Goal: Transaction & Acquisition: Purchase product/service

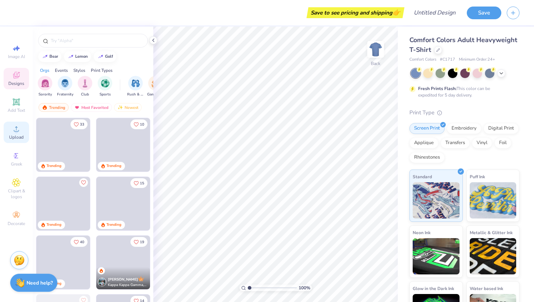
click at [22, 134] on div "Upload" at bounding box center [16, 132] width 25 height 21
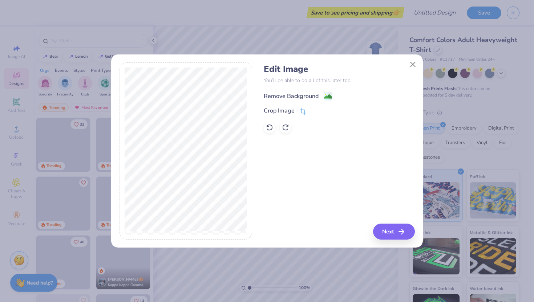
click at [313, 97] on div "Remove Background" at bounding box center [291, 96] width 55 height 9
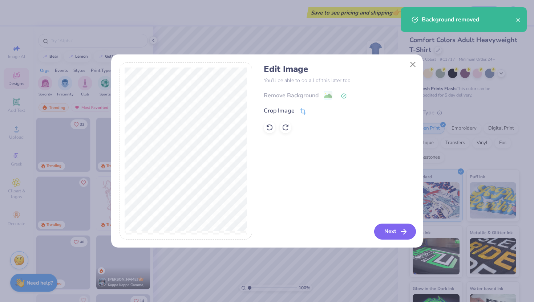
click at [401, 231] on icon "button" at bounding box center [403, 231] width 9 height 9
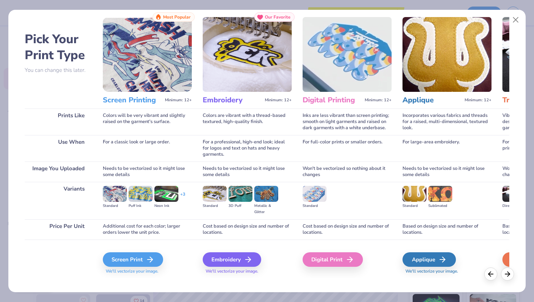
scroll to position [24, 0]
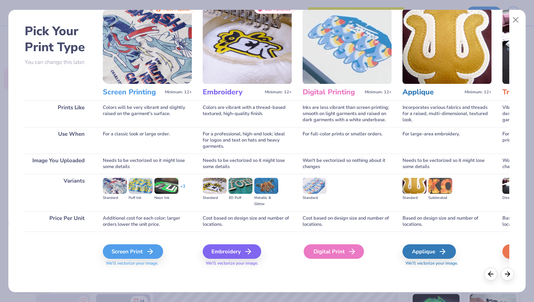
click at [333, 251] on div "Digital Print" at bounding box center [334, 252] width 60 height 15
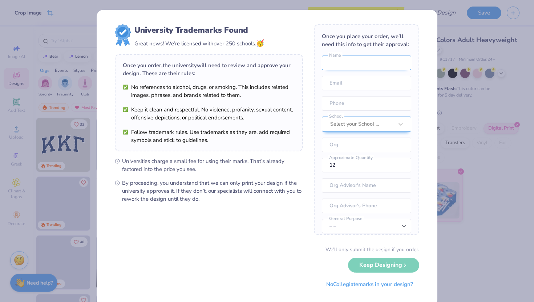
click at [350, 62] on input "text" at bounding box center [366, 63] width 89 height 15
type input "[PERSON_NAME]"
click at [359, 81] on input "email" at bounding box center [366, 83] width 89 height 15
type input "[EMAIL_ADDRESS][DOMAIN_NAME]"
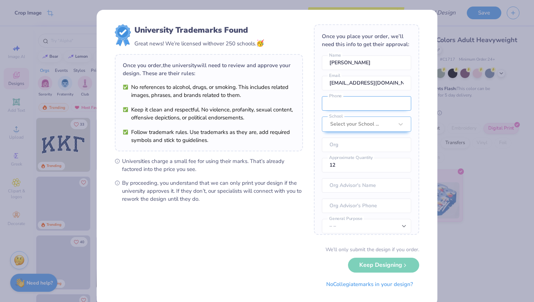
click at [365, 101] on input "tel" at bounding box center [366, 103] width 89 height 15
click at [333, 104] on input "(171) 230-1631" at bounding box center [366, 103] width 89 height 15
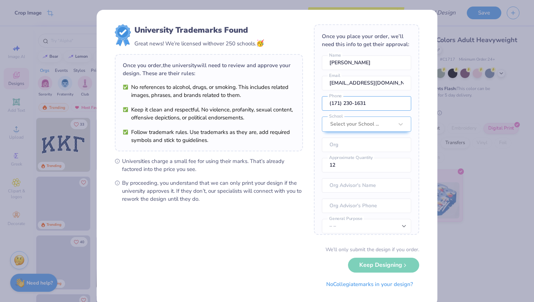
drag, startPoint x: 375, startPoint y: 106, endPoint x: 320, endPoint y: 102, distance: 54.3
click at [320, 102] on div "Once you place your order, we’ll need this info to get their approval: [PERSON_…" at bounding box center [366, 129] width 105 height 211
type input "[PHONE_NUMBER]"
click at [343, 125] on div at bounding box center [354, 124] width 49 height 9
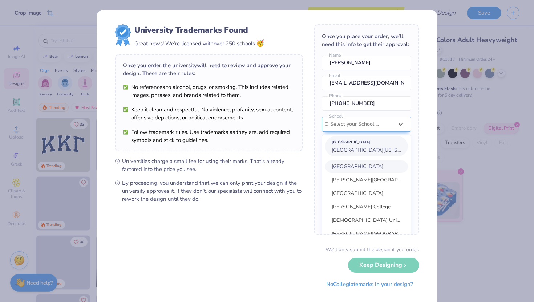
click at [354, 149] on div "[GEOGRAPHIC_DATA] [GEOGRAPHIC_DATA][US_STATE] [PERSON_NAME][GEOGRAPHIC_DATA] [G…" at bounding box center [366, 201] width 89 height 132
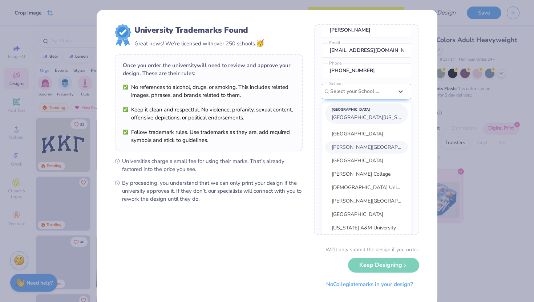
click at [353, 116] on span "[GEOGRAPHIC_DATA][US_STATE]" at bounding box center [371, 117] width 79 height 7
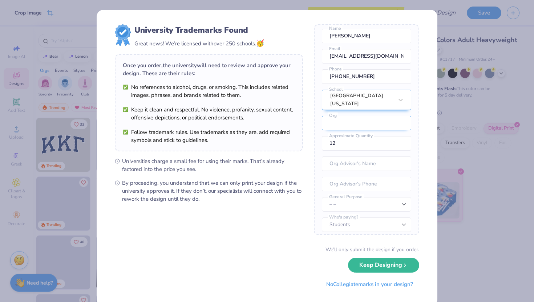
click at [361, 120] on input "text" at bounding box center [366, 123] width 89 height 15
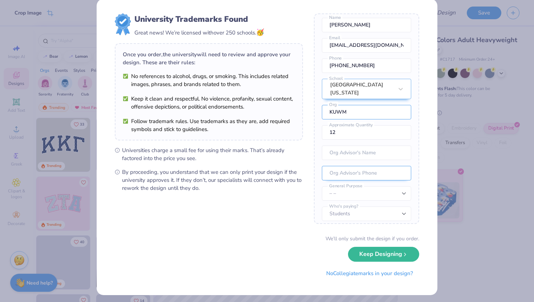
scroll to position [14, 0]
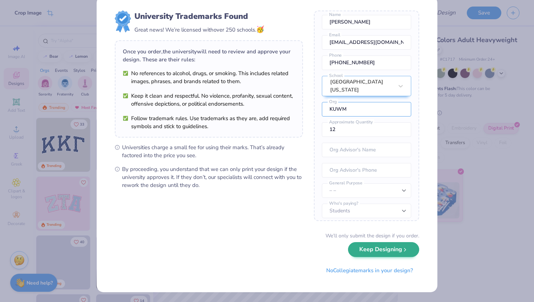
type input "KUWM"
click at [380, 252] on button "Keep Designing" at bounding box center [383, 249] width 71 height 15
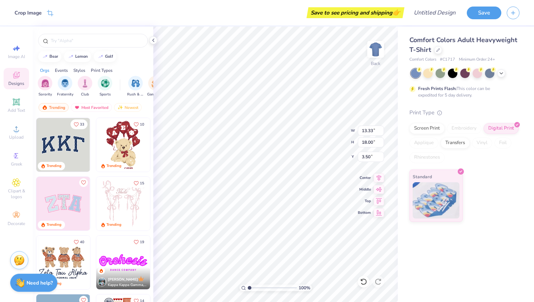
scroll to position [0, 0]
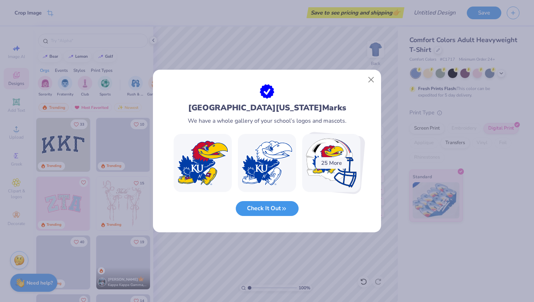
click at [279, 210] on button "Check It Out" at bounding box center [267, 208] width 63 height 15
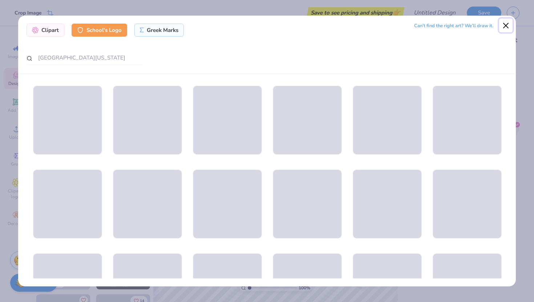
click at [506, 24] on button "Close" at bounding box center [506, 26] width 14 height 14
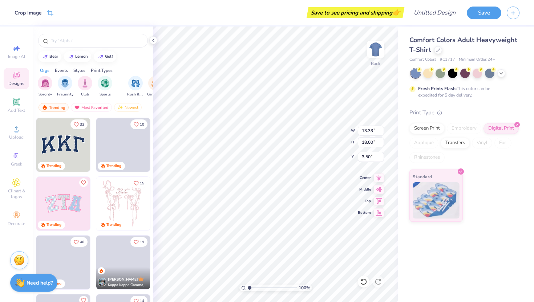
click at [502, 77] on div at bounding box center [465, 73] width 109 height 9
click at [502, 74] on icon at bounding box center [501, 73] width 6 height 6
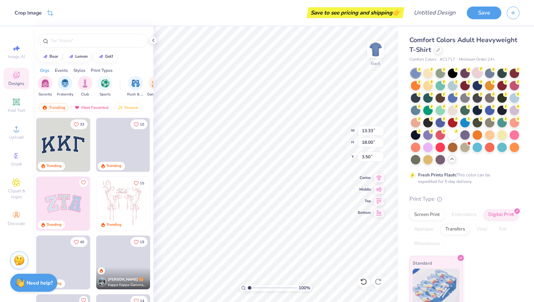
click at [476, 71] on div at bounding box center [477, 72] width 9 height 9
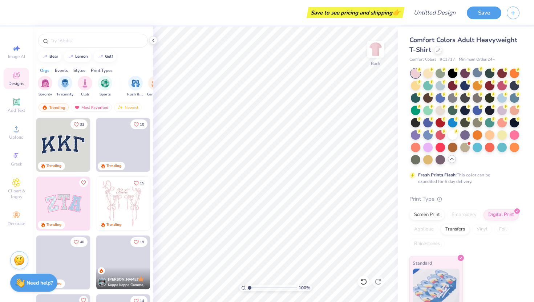
click at [412, 75] on div at bounding box center [415, 73] width 9 height 9
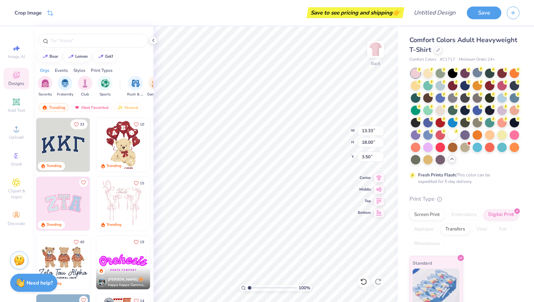
type input "2.48"
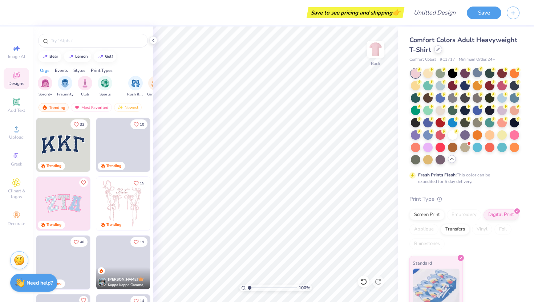
click at [438, 50] on icon at bounding box center [438, 50] width 4 height 4
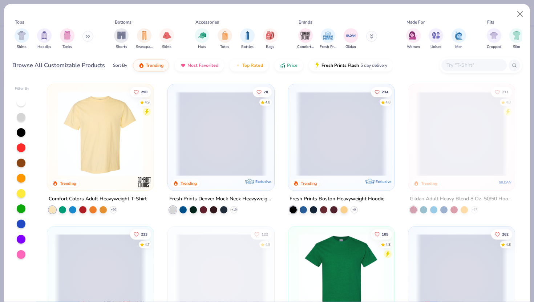
click at [455, 154] on span at bounding box center [462, 134] width 92 height 85
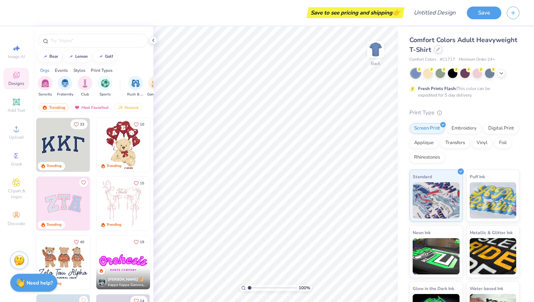
click at [436, 53] on div at bounding box center [438, 49] width 8 height 8
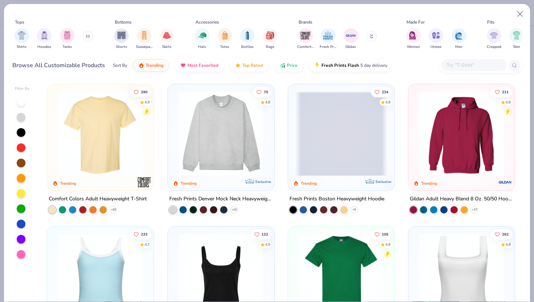
click at [323, 118] on img at bounding box center [277, 134] width 92 height 85
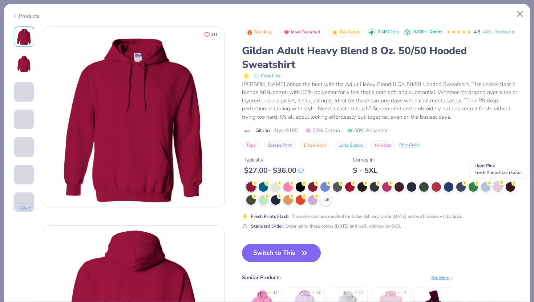
click at [499, 185] on div at bounding box center [497, 186] width 9 height 9
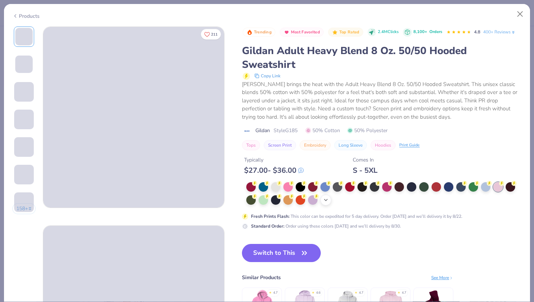
click at [329, 204] on div "+ 15" at bounding box center [325, 200] width 11 height 11
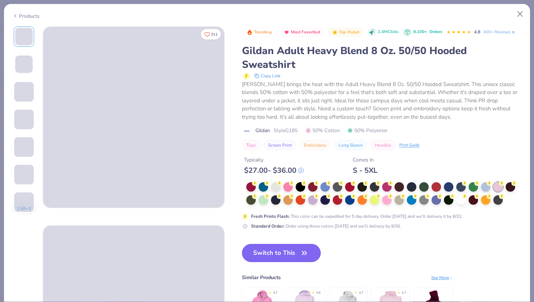
click at [282, 258] on button "Switch to This" at bounding box center [281, 253] width 79 height 18
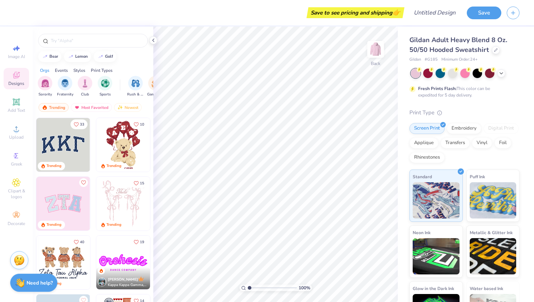
click at [415, 74] on div at bounding box center [415, 73] width 9 height 9
click at [429, 74] on div at bounding box center [427, 72] width 9 height 9
click at [503, 75] on icon at bounding box center [501, 73] width 6 height 6
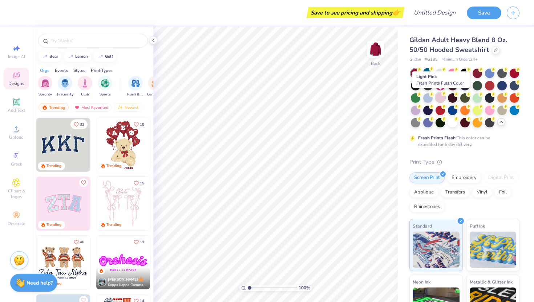
click at [440, 97] on div at bounding box center [440, 97] width 9 height 9
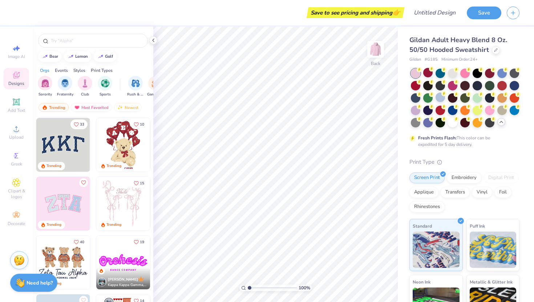
click at [518, 142] on div "Fresh Prints Flash: This color can be expedited for 5 day delivery." at bounding box center [464, 108] width 110 height 79
click at [457, 155] on div "Gildan Adult Heavy Blend 8 Oz. 50/50 Hooded Sweatshirt Gildan # G185 Minimum Or…" at bounding box center [464, 209] width 110 height 348
click at [379, 51] on img at bounding box center [375, 49] width 29 height 29
click at [13, 134] on div "Upload" at bounding box center [16, 132] width 25 height 21
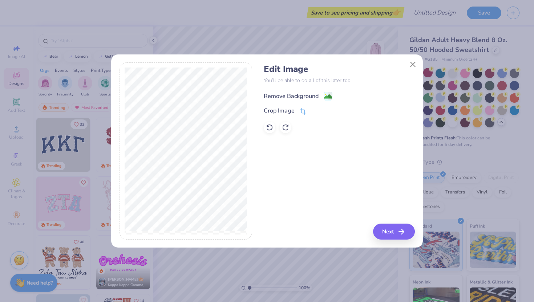
click at [326, 99] on image at bounding box center [328, 97] width 8 height 8
click at [386, 233] on button "Next" at bounding box center [395, 232] width 42 height 16
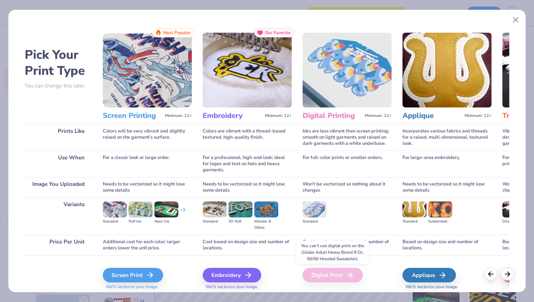
click at [334, 275] on div "Digital Print" at bounding box center [333, 275] width 60 height 15
click at [142, 278] on div "Screen Print" at bounding box center [134, 275] width 60 height 15
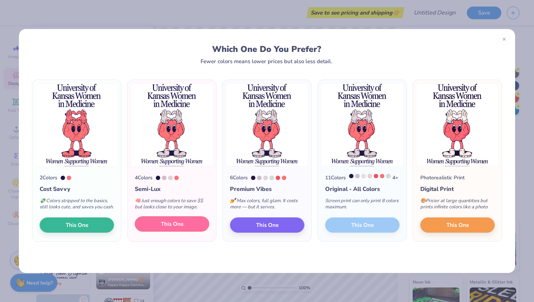
click at [173, 229] on span "This One" at bounding box center [172, 224] width 23 height 8
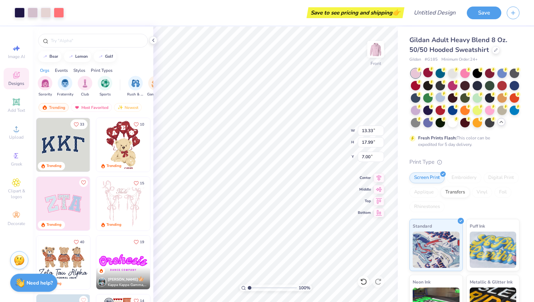
click at [340, 126] on div "100 % Front W 13.33 13.33 " H 17.99 17.99 " Y 7.00 7.00 " Center Middle Top Bot…" at bounding box center [275, 165] width 245 height 276
type input "6.52"
type input "6.00"
click at [379, 181] on icon at bounding box center [379, 177] width 10 height 9
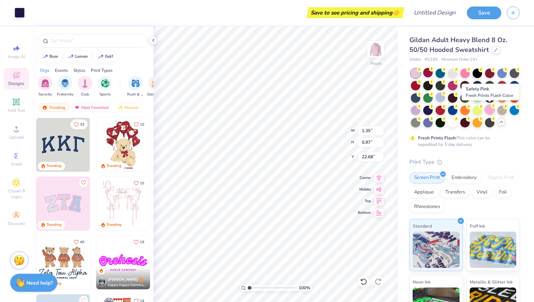
click at [490, 112] on div at bounding box center [489, 109] width 9 height 9
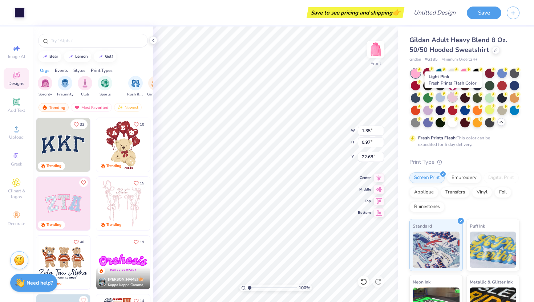
click at [454, 96] on icon at bounding box center [456, 93] width 5 height 5
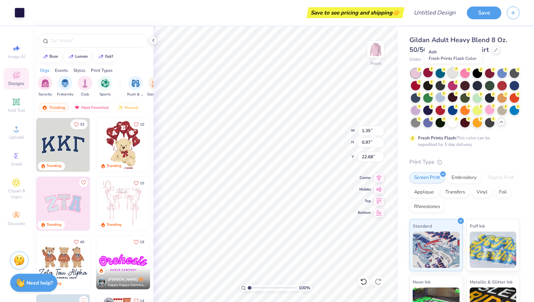
click at [449, 72] on div at bounding box center [452, 72] width 9 height 9
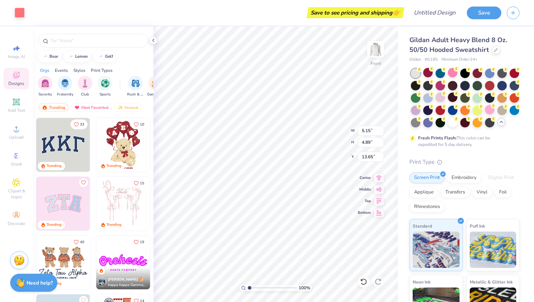
type input "5.15"
type input "4.89"
click at [365, 283] on icon at bounding box center [363, 281] width 7 height 7
type input "13.65"
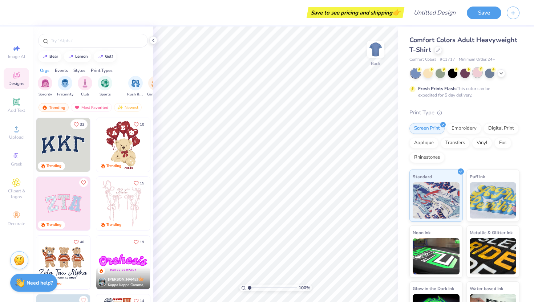
click at [480, 74] on div at bounding box center [477, 72] width 9 height 9
click at [437, 49] on icon at bounding box center [438, 49] width 3 height 3
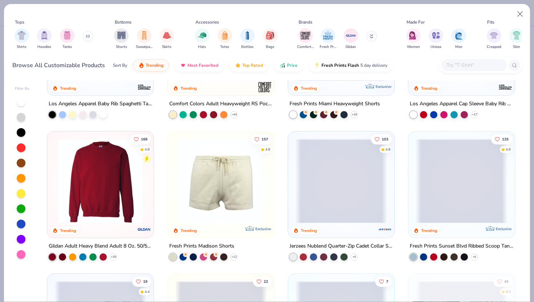
scroll to position [545, 0]
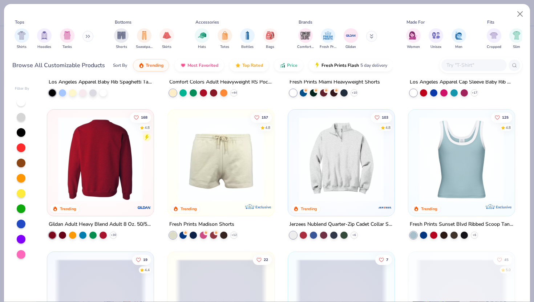
click at [111, 170] on img at bounding box center [100, 159] width 92 height 85
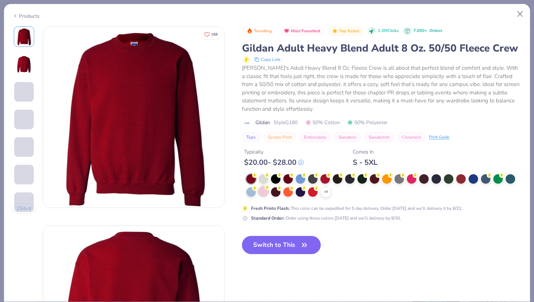
click at [264, 190] on div at bounding box center [263, 191] width 9 height 9
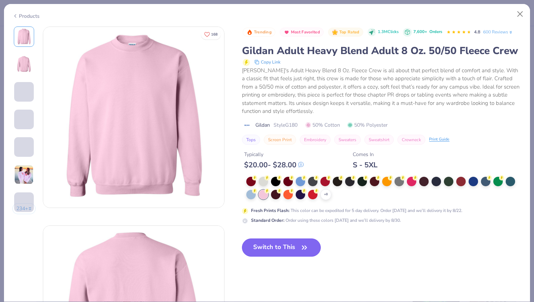
click at [302, 243] on icon "button" at bounding box center [304, 248] width 10 height 10
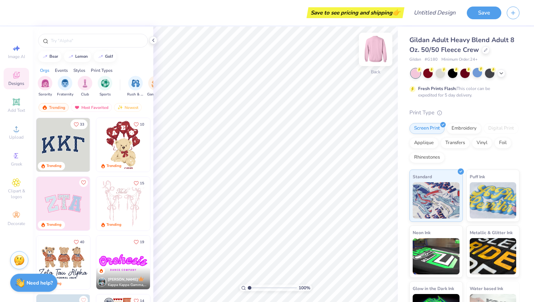
click at [376, 48] on img at bounding box center [375, 49] width 29 height 29
click at [14, 131] on icon at bounding box center [16, 128] width 5 height 5
click at [14, 134] on span "Upload" at bounding box center [16, 137] width 15 height 6
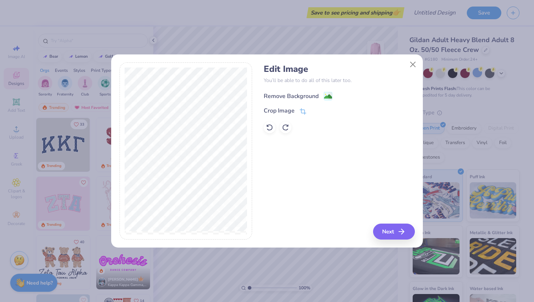
click at [324, 95] on icon at bounding box center [328, 96] width 9 height 9
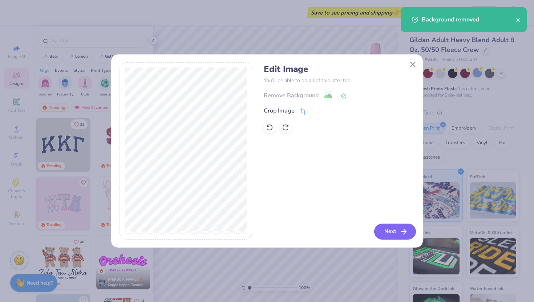
click at [391, 234] on button "Next" at bounding box center [395, 232] width 42 height 16
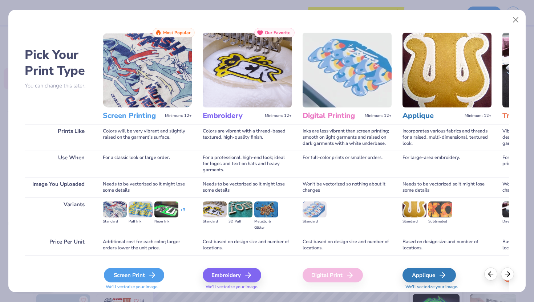
click at [154, 273] on icon at bounding box center [152, 275] width 9 height 9
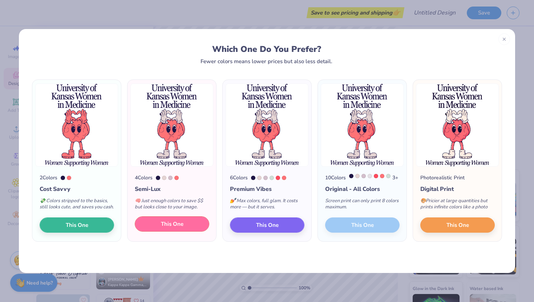
click at [194, 230] on button "This One" at bounding box center [172, 224] width 74 height 15
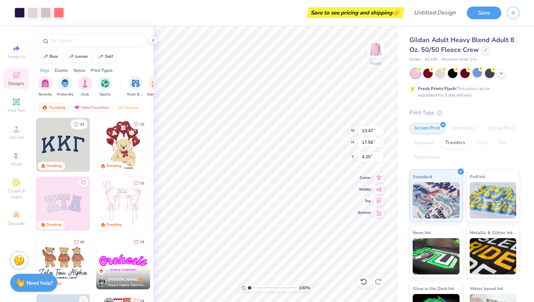
type input "13.47"
type input "17.56"
type input "4.24"
click at [439, 73] on div at bounding box center [440, 72] width 9 height 9
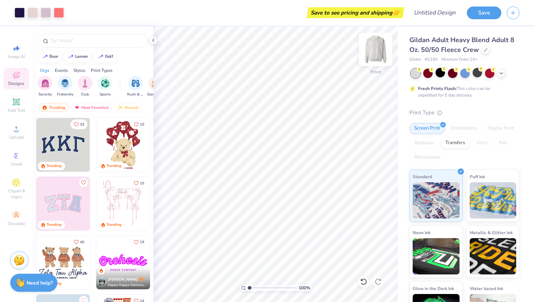
click at [378, 55] on img at bounding box center [375, 49] width 29 height 29
click at [19, 47] on icon at bounding box center [16, 48] width 9 height 9
select select "4"
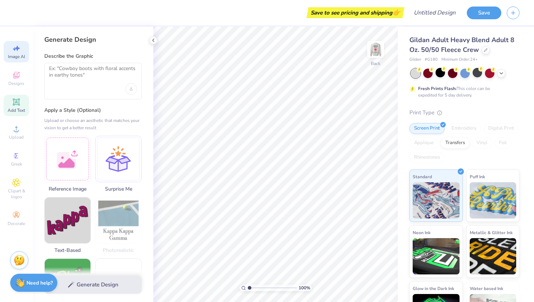
click at [17, 110] on span "Add Text" at bounding box center [16, 111] width 17 height 6
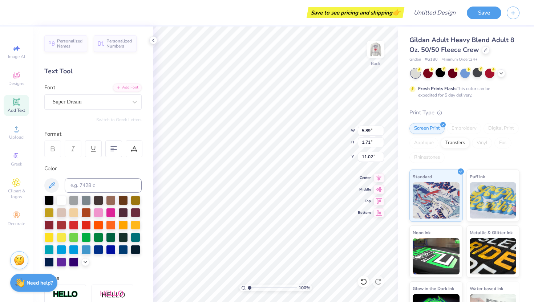
scroll to position [0, 1]
type textarea "TEKUWMXT"
click at [14, 131] on icon at bounding box center [16, 128] width 5 height 5
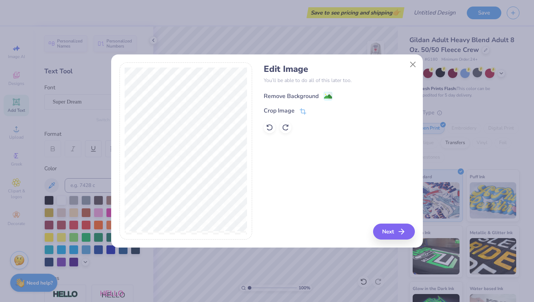
click at [332, 97] on image at bounding box center [328, 97] width 8 height 8
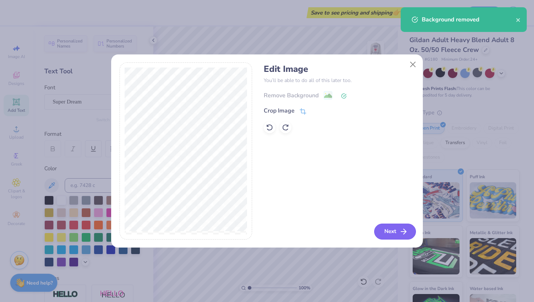
click at [392, 235] on button "Next" at bounding box center [395, 232] width 42 height 16
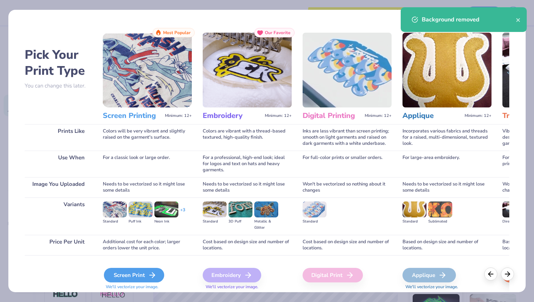
click at [133, 271] on div "Screen Print" at bounding box center [134, 275] width 60 height 15
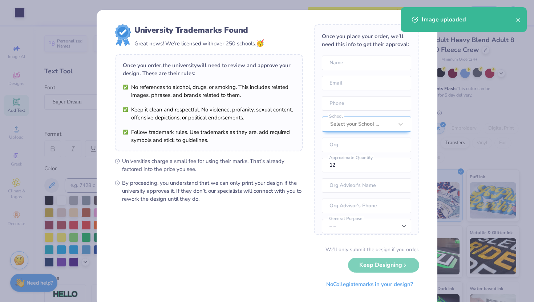
click at [318, 169] on body "Art colors Save to see pricing and shipping 👉 Design Title Save Image AI Design…" at bounding box center [267, 151] width 534 height 302
type input "11.50"
type input "2.74"
type input "10.92"
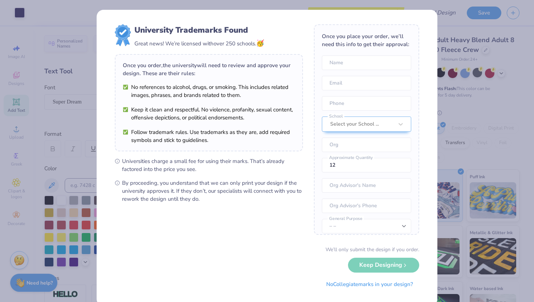
click at [374, 266] on div "We’ll only submit the design if you order. Keep Designing No Collegiate marks i…" at bounding box center [267, 269] width 304 height 46
click at [366, 284] on button "No Collegiate marks in your design?" at bounding box center [369, 282] width 99 height 15
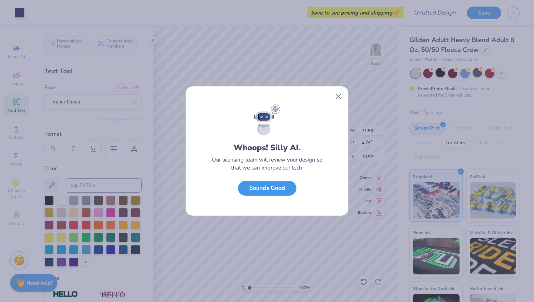
click at [285, 192] on button "Sounds Good" at bounding box center [267, 188] width 58 height 15
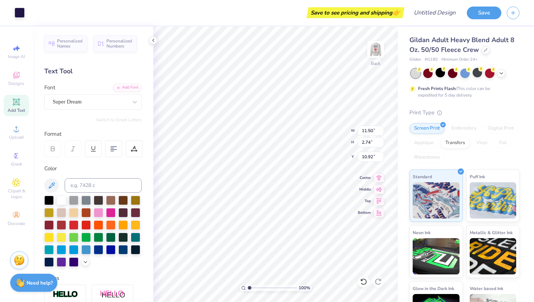
type input "10.08"
type input "2.40"
type input "3.56"
type input "6.53"
type input "1.55"
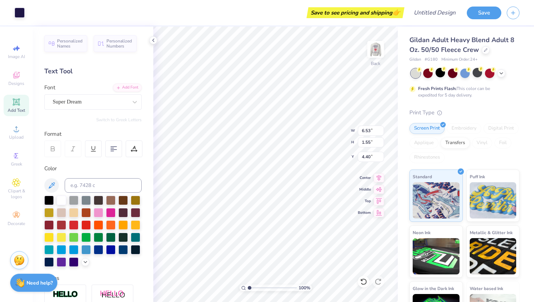
type input "2.22"
type input "6.05"
type input "1.44"
type input "2.34"
type input "2.28"
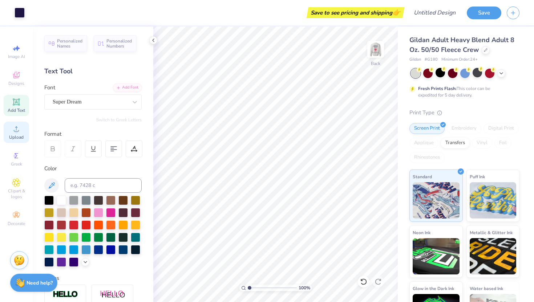
click at [10, 138] on span "Upload" at bounding box center [16, 137] width 15 height 6
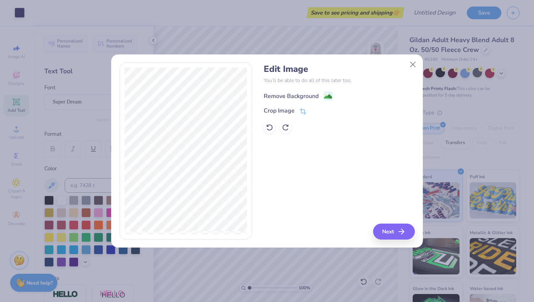
click at [279, 98] on div "Remove Background" at bounding box center [291, 96] width 55 height 9
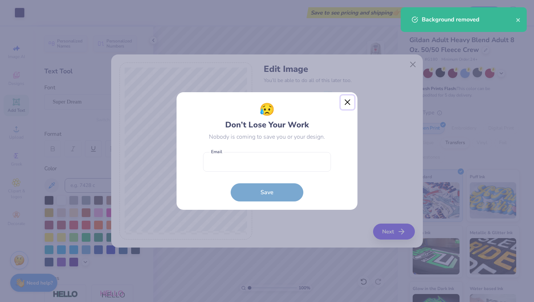
click at [343, 102] on button "Close" at bounding box center [348, 103] width 14 height 14
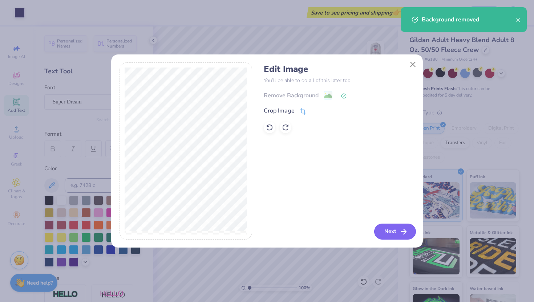
click at [400, 229] on icon "button" at bounding box center [403, 231] width 9 height 9
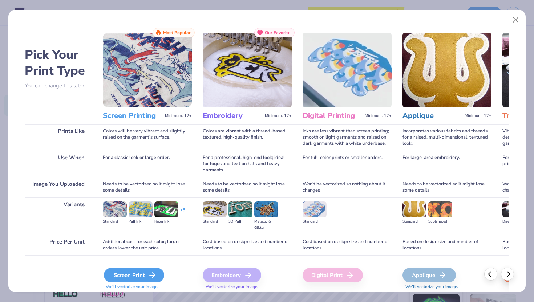
click at [130, 275] on div "Screen Print" at bounding box center [134, 275] width 60 height 15
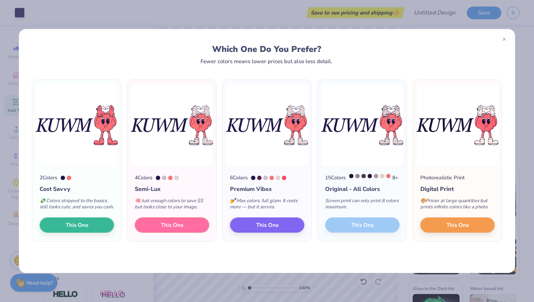
click at [170, 228] on span "This One" at bounding box center [172, 225] width 23 height 8
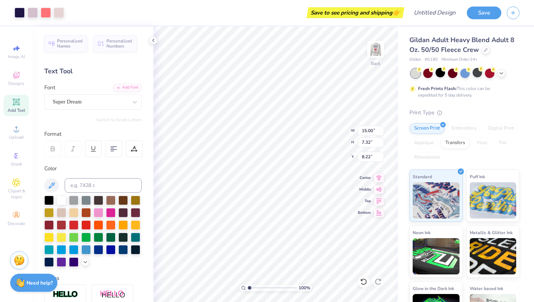
type input "6.05"
type input "1.44"
type input "2.28"
type input "11.99"
type input "5.85"
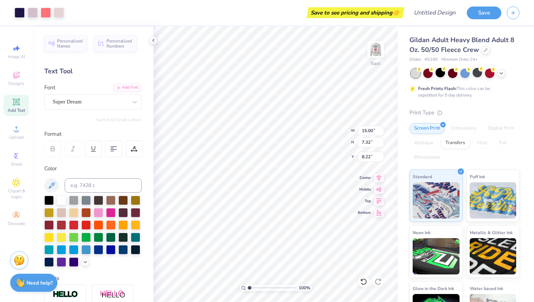
type input "9.69"
click at [319, 129] on div "100 % Back W 11.99 11.99 " H 5.85 5.85 " Y 9.69 9.69 " Center Middle Top Bottom" at bounding box center [275, 165] width 245 height 276
type input "9.70"
type input "7.08"
type input "3.46"
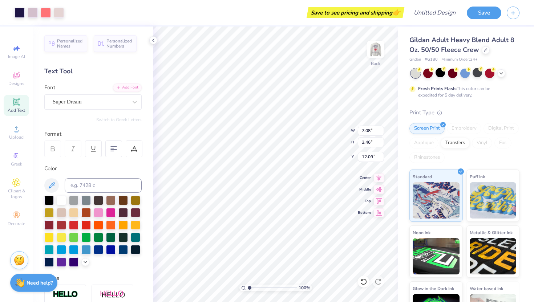
type input "2.61"
type input "2.62"
click at [377, 53] on img at bounding box center [375, 49] width 29 height 29
click at [377, 53] on img at bounding box center [375, 49] width 15 height 15
click at [376, 44] on img at bounding box center [375, 49] width 29 height 29
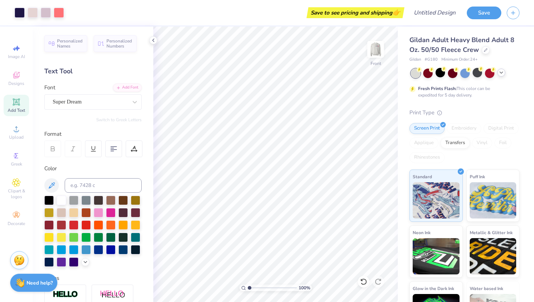
click at [504, 75] on icon at bounding box center [501, 73] width 6 height 6
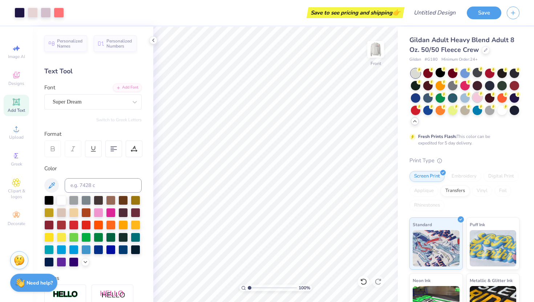
click at [477, 97] on div at bounding box center [477, 97] width 9 height 9
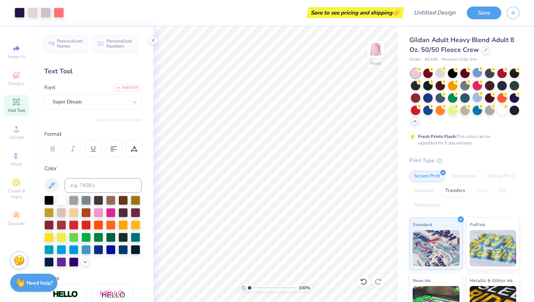
click at [508, 125] on div at bounding box center [465, 97] width 109 height 57
click at [373, 51] on img at bounding box center [375, 49] width 29 height 29
click at [378, 47] on img at bounding box center [375, 49] width 29 height 29
click at [375, 62] on div "Front" at bounding box center [375, 54] width 17 height 26
click at [381, 47] on img at bounding box center [375, 49] width 29 height 29
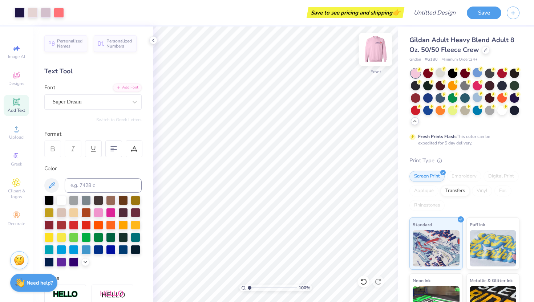
click at [376, 52] on img at bounding box center [375, 49] width 29 height 29
click at [375, 57] on img at bounding box center [375, 49] width 29 height 29
click at [378, 52] on img at bounding box center [375, 49] width 29 height 29
click at [377, 48] on img at bounding box center [375, 49] width 29 height 29
click at [375, 48] on img at bounding box center [375, 49] width 29 height 29
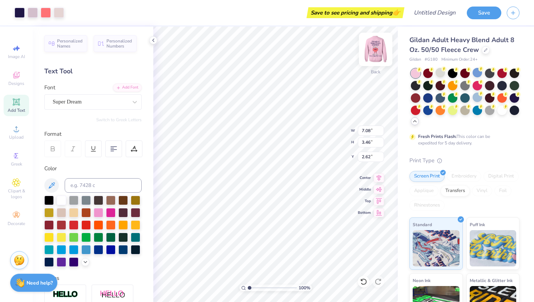
type input "2.61"
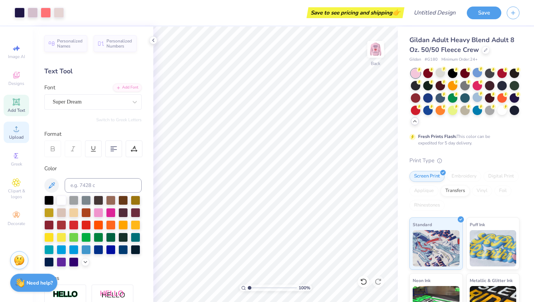
click at [16, 138] on span "Upload" at bounding box center [16, 137] width 15 height 6
click at [416, 121] on icon at bounding box center [415, 121] width 6 height 6
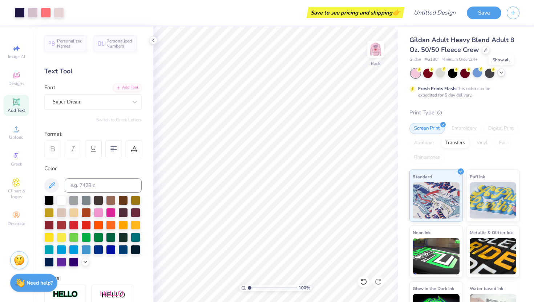
click at [500, 73] on icon at bounding box center [501, 73] width 6 height 6
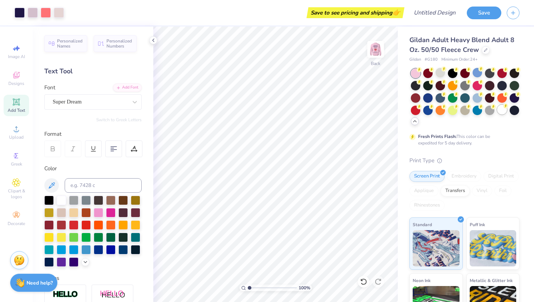
click at [503, 112] on div at bounding box center [501, 109] width 9 height 9
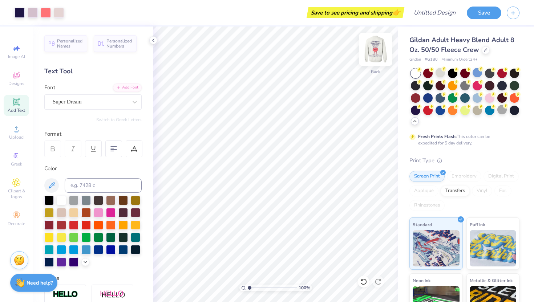
click at [373, 53] on img at bounding box center [375, 49] width 29 height 29
click at [379, 51] on img at bounding box center [375, 49] width 29 height 29
click at [379, 51] on img at bounding box center [375, 49] width 15 height 15
click at [379, 49] on img at bounding box center [375, 49] width 29 height 29
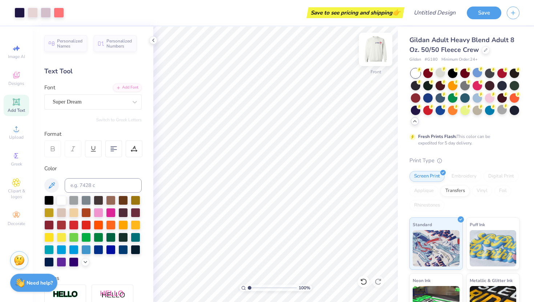
click at [372, 48] on img at bounding box center [375, 49] width 29 height 29
click at [502, 112] on div at bounding box center [501, 109] width 9 height 9
click at [438, 78] on div at bounding box center [465, 97] width 109 height 57
click at [443, 75] on div at bounding box center [440, 72] width 9 height 9
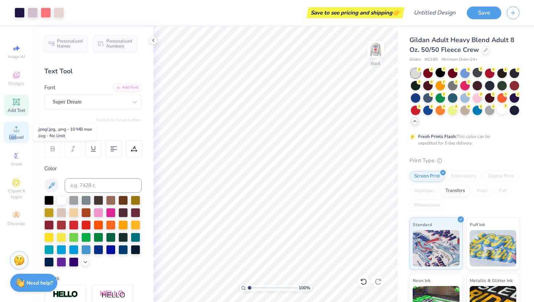
click at [16, 134] on span "Upload" at bounding box center [16, 137] width 15 height 6
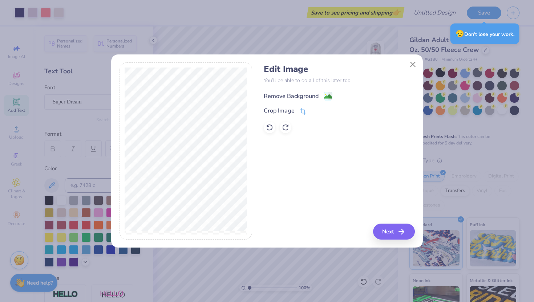
click at [328, 97] on image at bounding box center [328, 97] width 8 height 8
click at [290, 113] on div "Crop Image" at bounding box center [279, 111] width 31 height 9
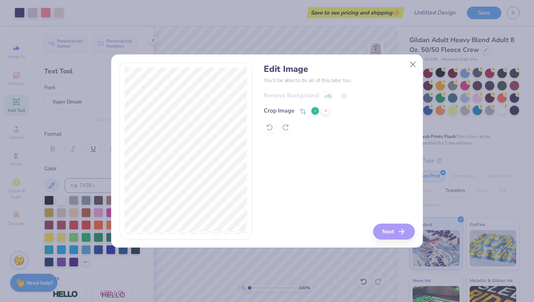
click at [391, 233] on div "Edit Image You’ll be able to do all of this later too. Remove Background Crop I…" at bounding box center [339, 150] width 151 height 177
click at [314, 109] on icon at bounding box center [315, 111] width 4 height 4
click at [398, 235] on button "Next" at bounding box center [395, 232] width 42 height 16
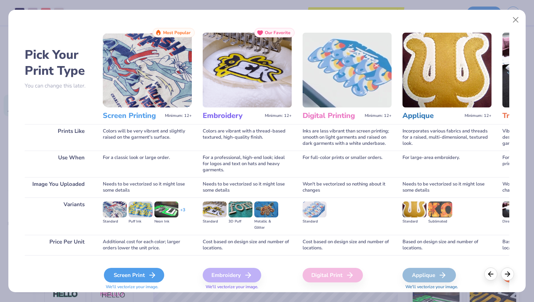
click at [151, 275] on line at bounding box center [152, 275] width 5 height 0
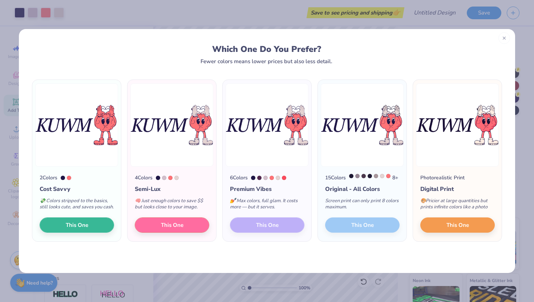
click at [508, 39] on div at bounding box center [504, 38] width 12 height 12
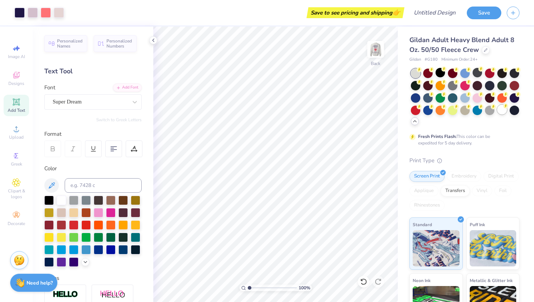
click at [502, 112] on div at bounding box center [501, 109] width 9 height 9
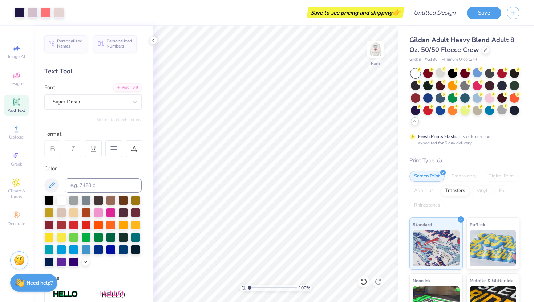
click at [414, 69] on div at bounding box center [415, 73] width 9 height 9
click at [441, 76] on div at bounding box center [440, 72] width 9 height 9
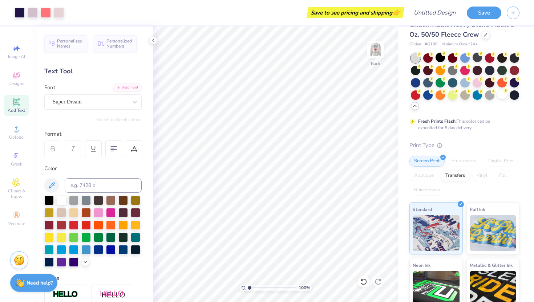
scroll to position [0, 0]
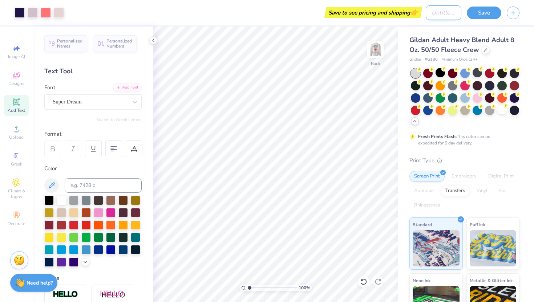
click at [432, 12] on input "Design Title" at bounding box center [444, 12] width 36 height 15
type input "KUWM"
click at [481, 11] on button "Save" at bounding box center [484, 11] width 35 height 13
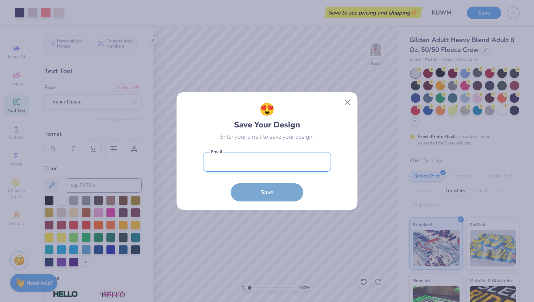
click at [267, 153] on input "email" at bounding box center [267, 162] width 128 height 20
type input "[EMAIL_ADDRESS][DOMAIN_NAME]"
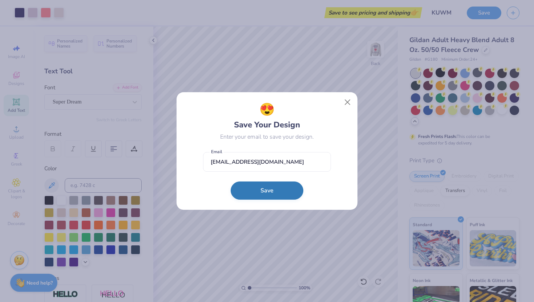
click at [259, 184] on button "Save" at bounding box center [267, 191] width 73 height 18
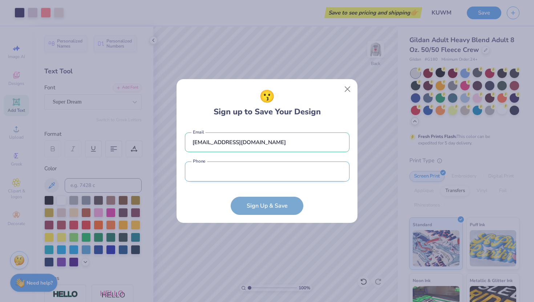
click at [279, 162] on input "tel" at bounding box center [267, 172] width 165 height 20
type input "(171) 230-1631"
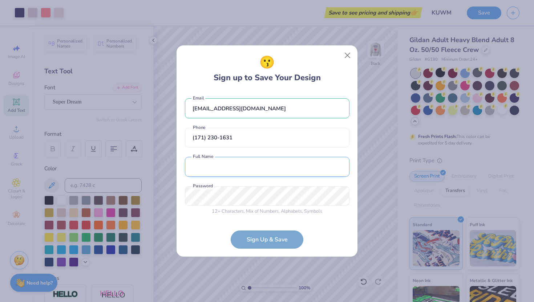
click at [249, 166] on input "text" at bounding box center [267, 167] width 165 height 20
type input "[PERSON_NAME]"
click at [244, 237] on form "reesedunc1@gmail.com Email (171) 230-1631 Phone Reese Duncan Full Name 12 + Cha…" at bounding box center [267, 170] width 165 height 158
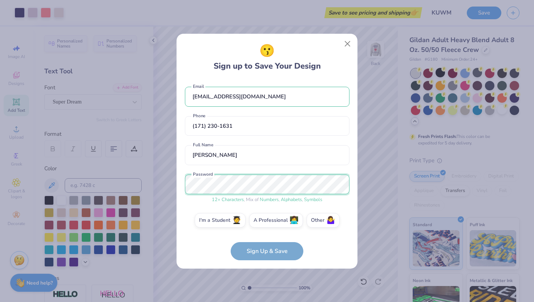
scroll to position [4, 0]
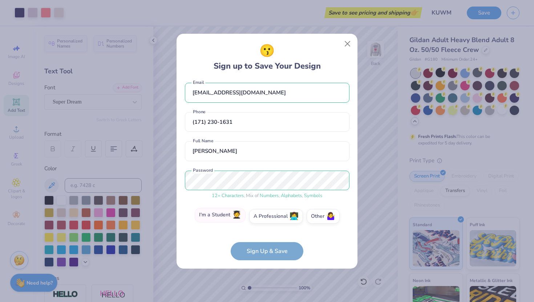
click at [212, 214] on label "I'm a Student 🧑‍🎓" at bounding box center [220, 215] width 51 height 15
click at [265, 220] on input "I'm a Student 🧑‍🎓" at bounding box center [267, 222] width 5 height 5
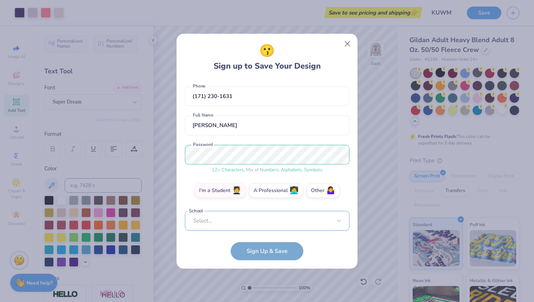
click at [230, 213] on div "Select..." at bounding box center [267, 221] width 165 height 20
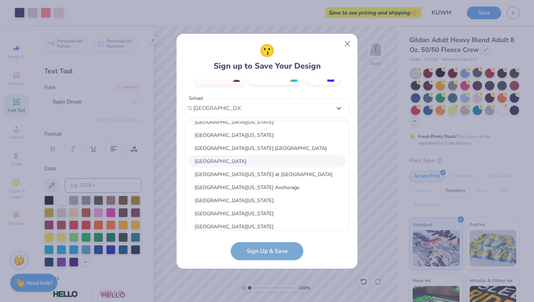
scroll to position [0, 0]
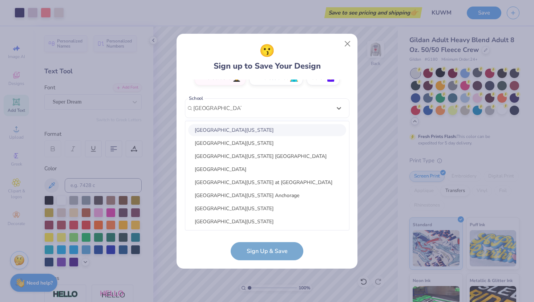
click at [234, 132] on div "[GEOGRAPHIC_DATA][US_STATE]" at bounding box center [267, 130] width 158 height 12
type input "university of kansas"
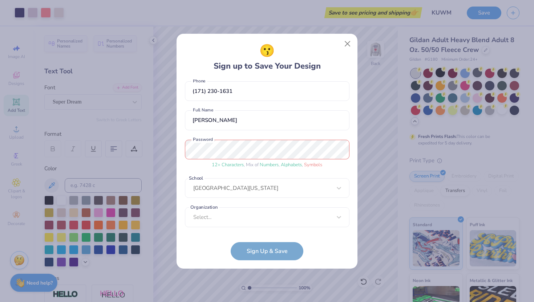
scroll to position [62, 0]
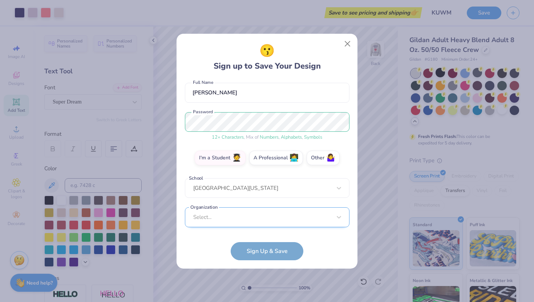
click at [255, 215] on div "Select..." at bounding box center [267, 217] width 165 height 20
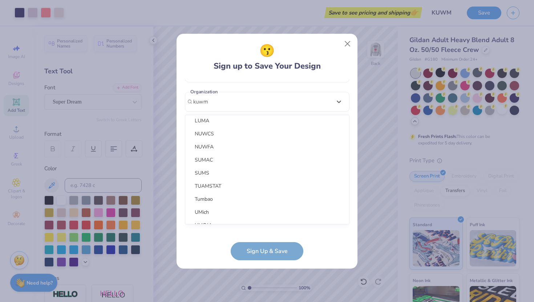
scroll to position [183, 0]
type input "kuwm"
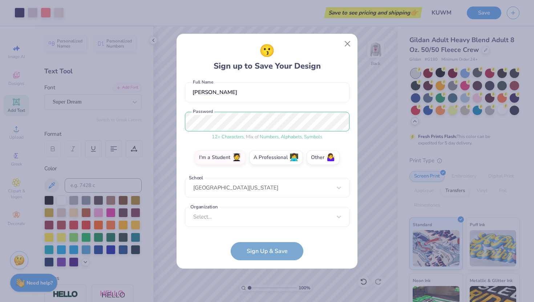
click at [206, 250] on form "reesedunc1@gmail.com Email (171) 230-1631 Phone Reese Duncan Full Name 12 + Cha…" at bounding box center [267, 170] width 165 height 181
click at [249, 247] on form "reesedunc1@gmail.com Email (171) 230-1631 Phone Reese Duncan Full Name 12 + Cha…" at bounding box center [267, 170] width 165 height 181
click at [251, 217] on div "Select..." at bounding box center [267, 217] width 165 height 20
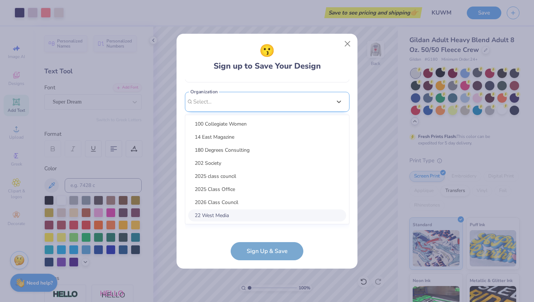
scroll to position [171, 0]
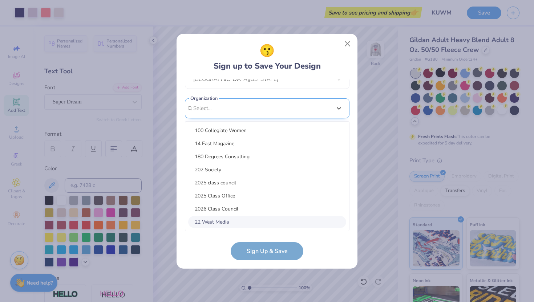
type input "k"
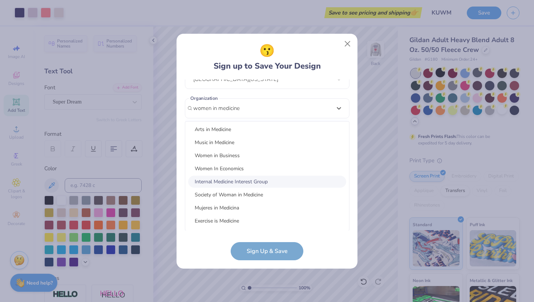
scroll to position [0, 0]
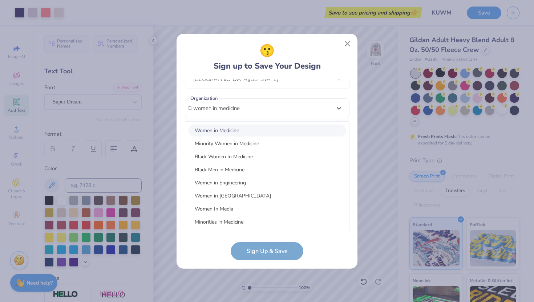
click at [234, 133] on div "Women in Medicine" at bounding box center [267, 131] width 158 height 12
type input "women in medicine"
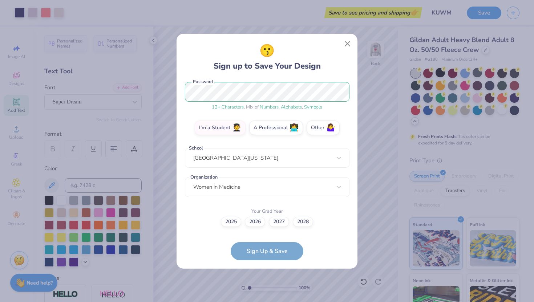
scroll to position [92, 0]
click at [207, 222] on div "2025 2026 2027 2028" at bounding box center [267, 222] width 165 height 10
click at [276, 222] on label "2027" at bounding box center [279, 221] width 20 height 10
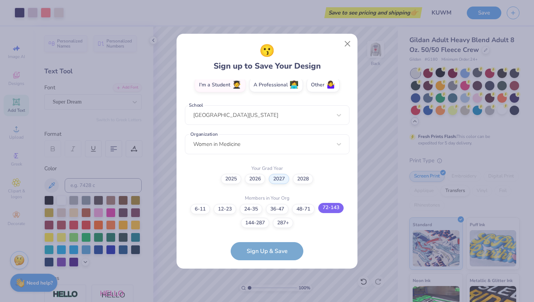
click at [329, 208] on label "72-143" at bounding box center [330, 208] width 25 height 10
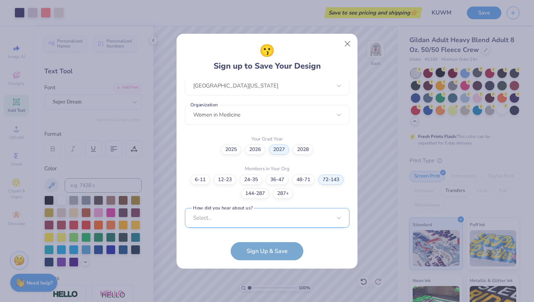
click at [246, 215] on div "Select..." at bounding box center [267, 218] width 165 height 20
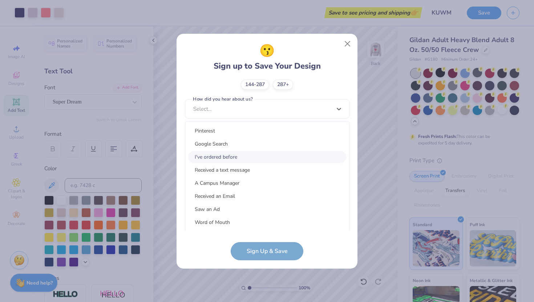
scroll to position [59, 0]
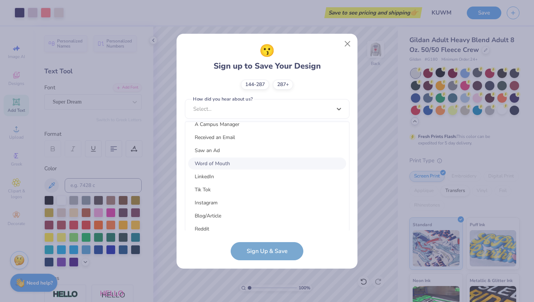
click at [225, 166] on div "Word of Mouth" at bounding box center [267, 164] width 158 height 12
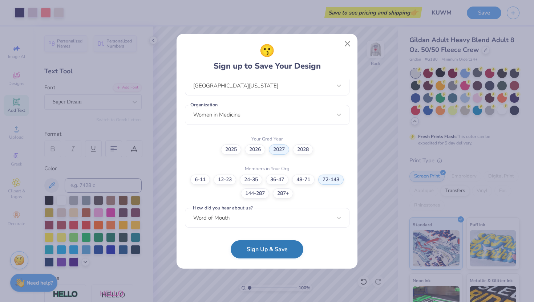
click at [256, 254] on button "Sign Up & Save" at bounding box center [267, 250] width 73 height 18
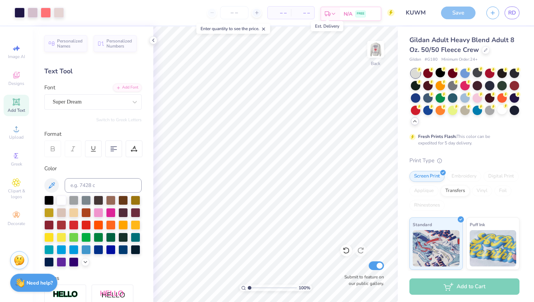
click at [330, 12] on icon at bounding box center [328, 14] width 6 height 6
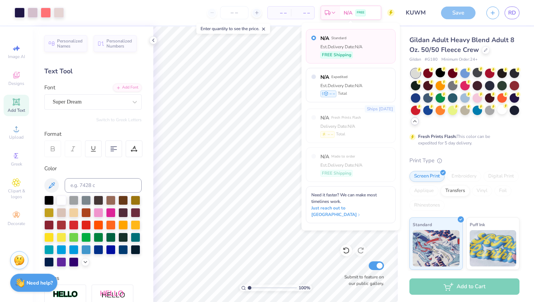
click at [182, 7] on div "– – Per Item – – Total Est. Delivery N/A FREE" at bounding box center [231, 12] width 325 height 25
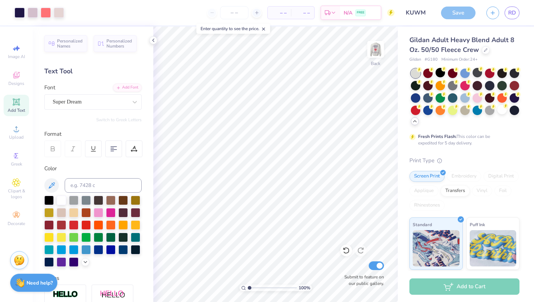
click at [300, 15] on span "– –" at bounding box center [302, 13] width 15 height 8
click at [235, 9] on input "number" at bounding box center [234, 12] width 28 height 13
click at [164, 15] on div "20 $58.70 Per Item $1,174.00 Total Est. Delivery Aug 26 - 29 FREE" at bounding box center [231, 12] width 325 height 25
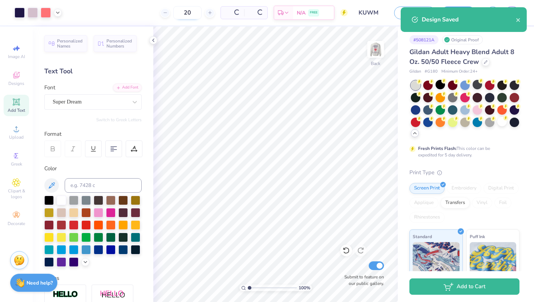
click at [175, 11] on input "20" at bounding box center [187, 12] width 28 height 13
click at [173, 11] on input "20" at bounding box center [159, 12] width 28 height 13
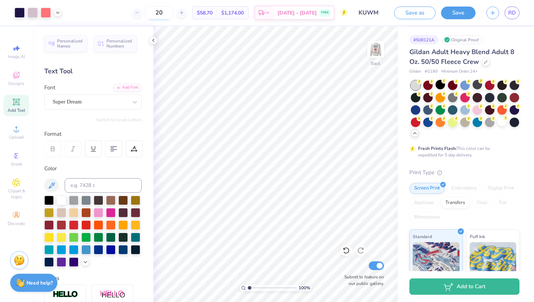
type input "2"
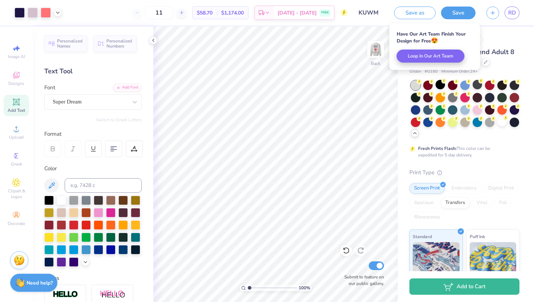
click at [125, 8] on div "11 $58.70 Per Item $1,174.00 Total Est. Delivery Aug 26 - 29 FREE" at bounding box center [207, 12] width 280 height 25
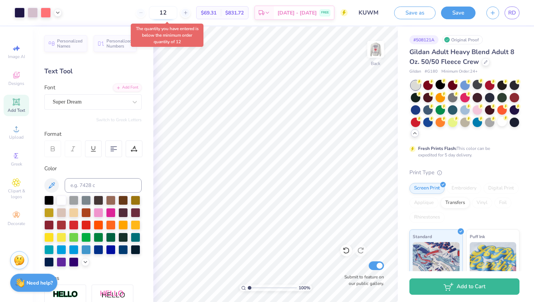
click at [168, 11] on input "12" at bounding box center [163, 12] width 28 height 13
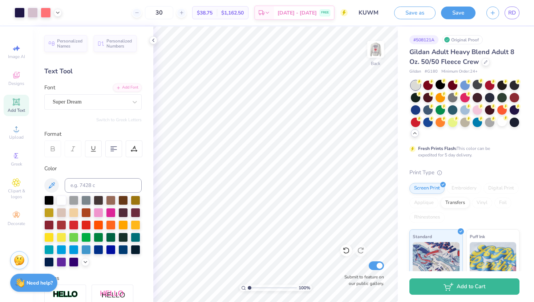
click at [111, 5] on div "30 $38.75 Per Item $1,162.50 Total Est. Delivery Aug 26 - 29 FREE" at bounding box center [207, 12] width 280 height 25
click at [161, 15] on input "30" at bounding box center [159, 12] width 28 height 13
type input "2"
click at [370, 48] on img at bounding box center [375, 49] width 29 height 29
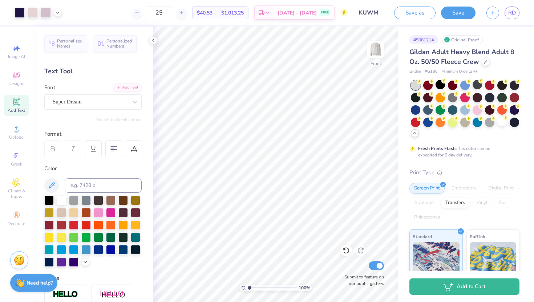
click at [370, 48] on img at bounding box center [375, 49] width 15 height 15
click at [165, 13] on input "25" at bounding box center [159, 12] width 28 height 13
click at [169, 13] on input "20" at bounding box center [159, 12] width 28 height 13
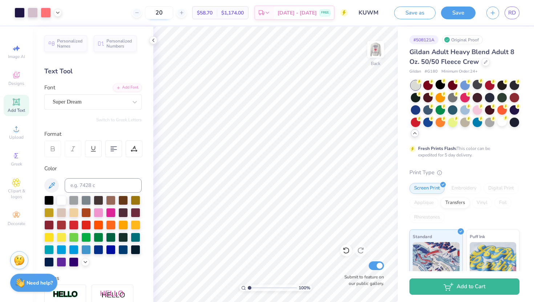
type input "2"
type input "35"
click at [99, 11] on div "35 $37.50 Per Item $1,312.50 Total Est. Delivery Aug 26 - 29 FREE" at bounding box center [207, 12] width 280 height 25
click at [377, 49] on img at bounding box center [375, 49] width 29 height 29
click at [379, 56] on img at bounding box center [375, 49] width 29 height 29
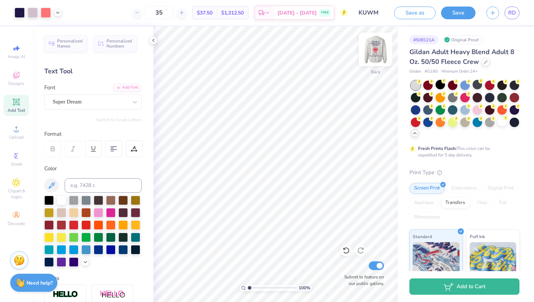
click at [376, 42] on img at bounding box center [375, 49] width 29 height 29
click at [77, 9] on div "35 $37.50 Per Item $1,312.50 Total Est. Delivery Aug 26 - 29 FREE" at bounding box center [207, 12] width 280 height 25
click at [34, 12] on div at bounding box center [33, 12] width 10 height 10
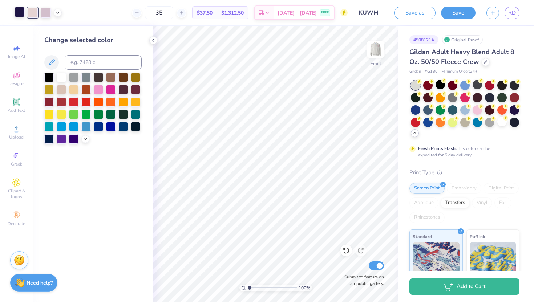
click at [19, 7] on div at bounding box center [20, 12] width 10 height 10
